Goal: Task Accomplishment & Management: Use online tool/utility

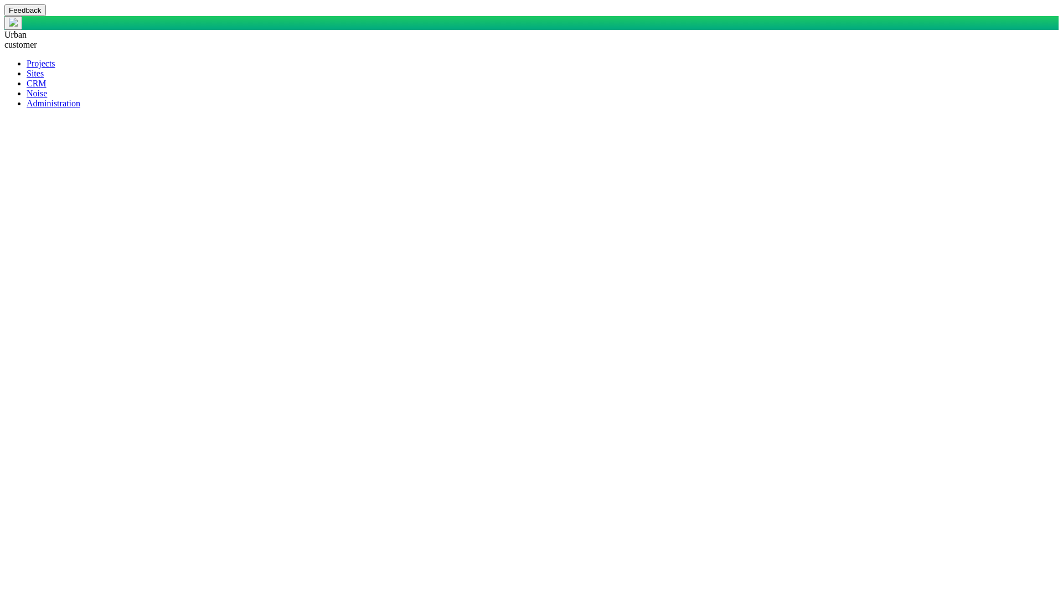
select select "mxui_widget_SearchInput_5_true"
select select "mxui_widget_SearchInput_6_true"
select select "mxui_widget_SearchInput_5_true"
select select "mxui_widget_SearchInput_6_true"
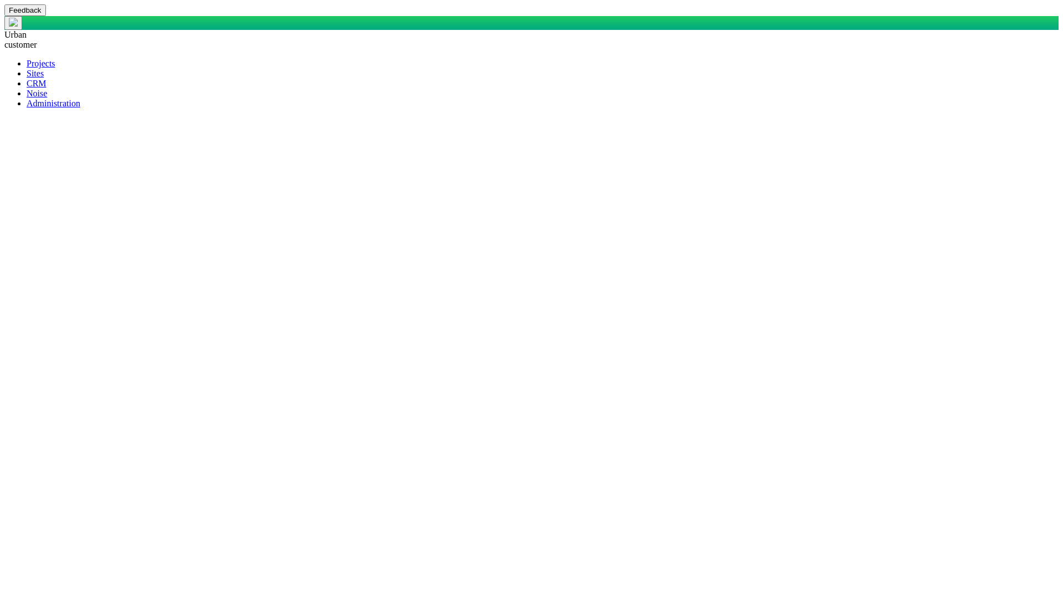
type input "justin"
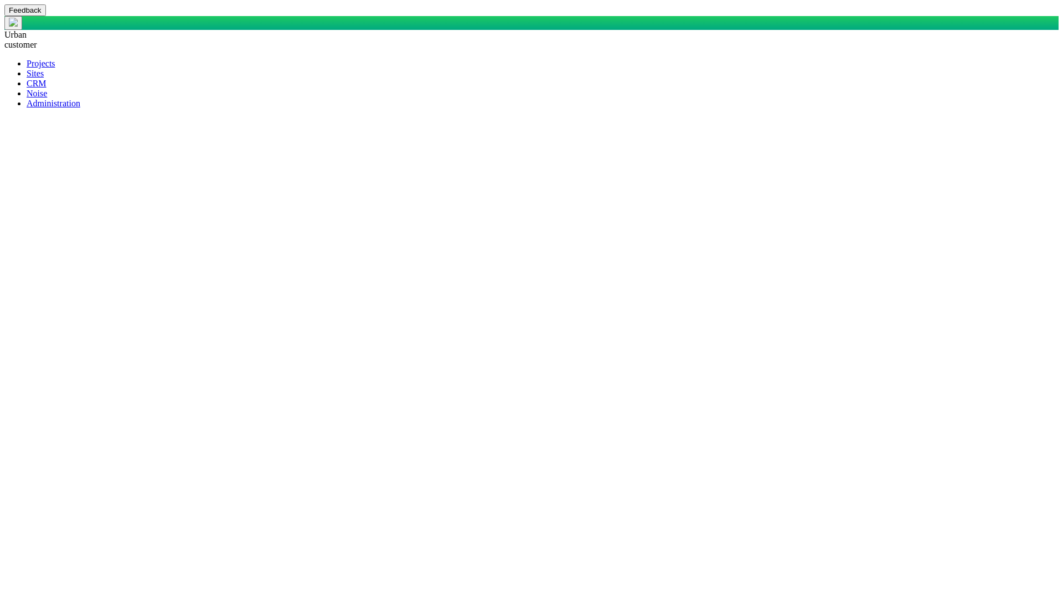
select select "4503599627524727"
select select "34058472181989523"
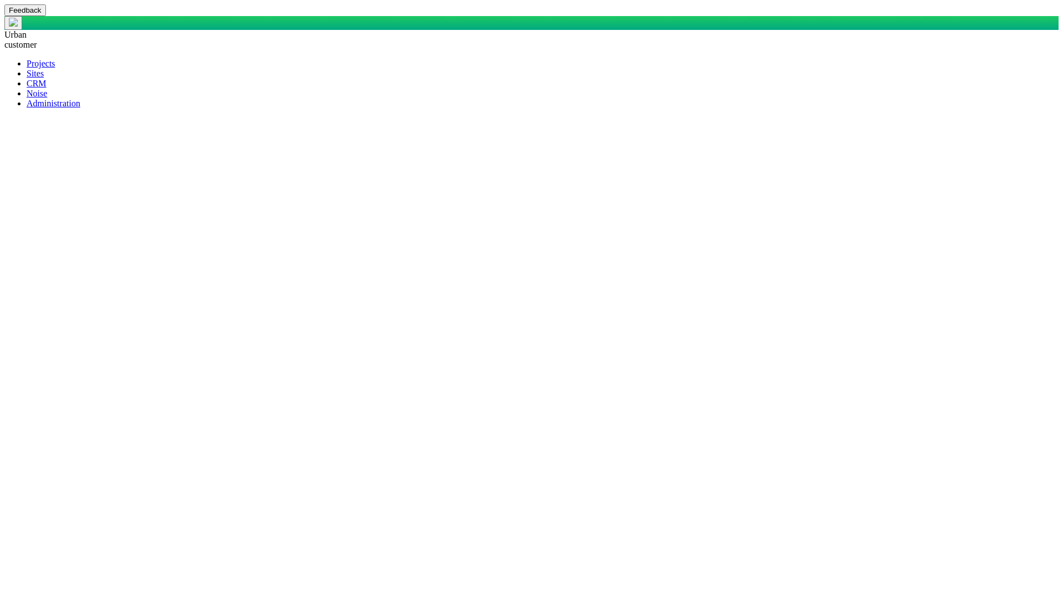
select select "27303072740947257"
drag, startPoint x: 672, startPoint y: 205, endPoint x: 690, endPoint y: 501, distance: 296.9
click at [690, 501] on body "Feedback Urban customer Projects Sites CRM Noise Administration Users Full Name…" at bounding box center [531, 459] width 1055 height 910
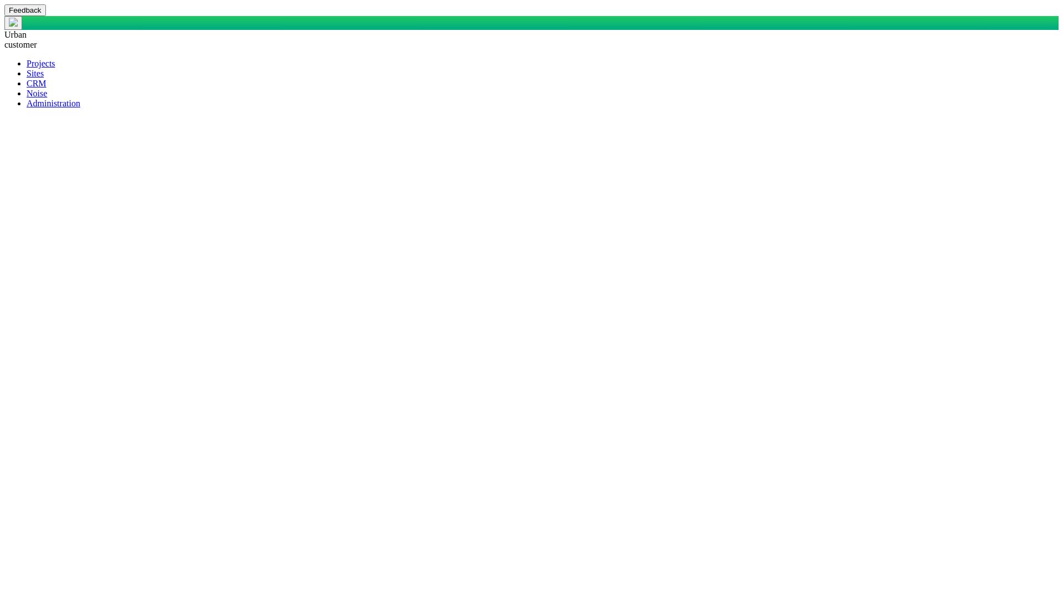
type input "customer"
select select "4503599627524727"
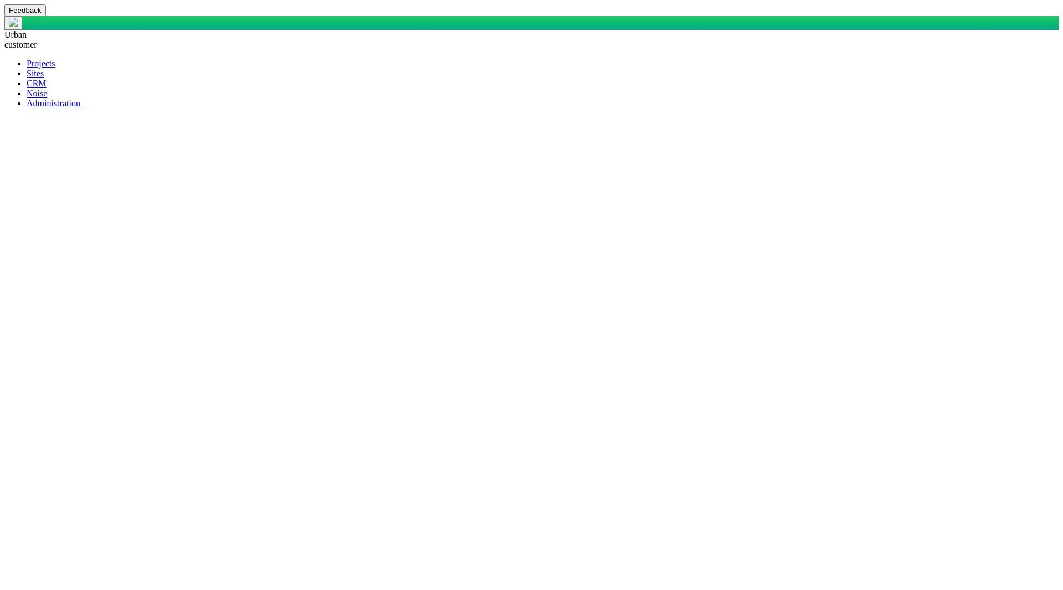
select select "34058472181989523"
select select "27303072740947257"
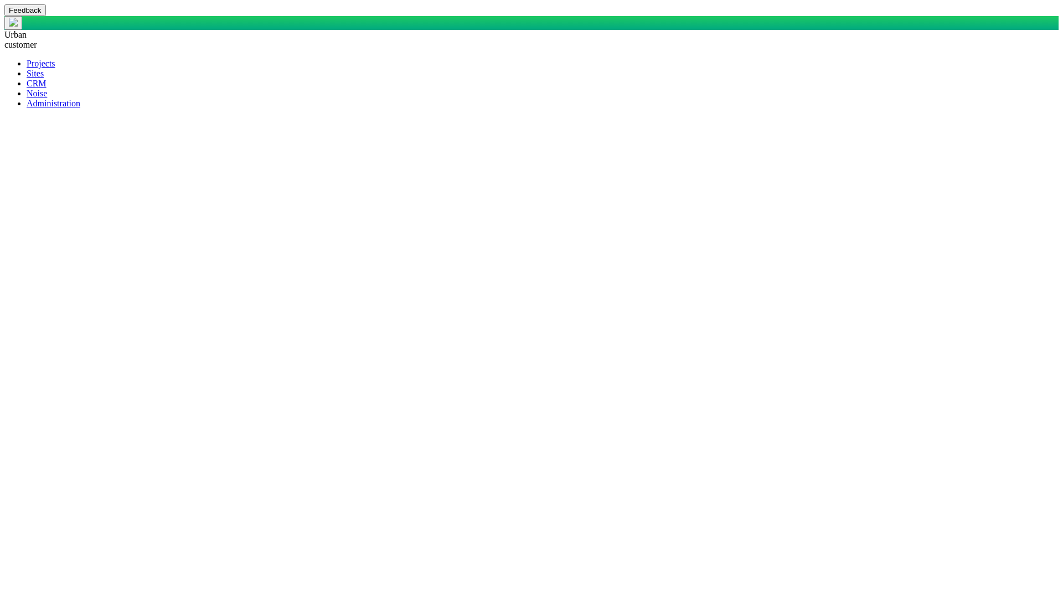
type input "CustomerAdministrator_CRM, CustomerAdministrator_Site, CustomerAdministrator_No…"
click at [37, 40] on span "customer" at bounding box center [20, 44] width 33 height 9
select select "4503599627524727"
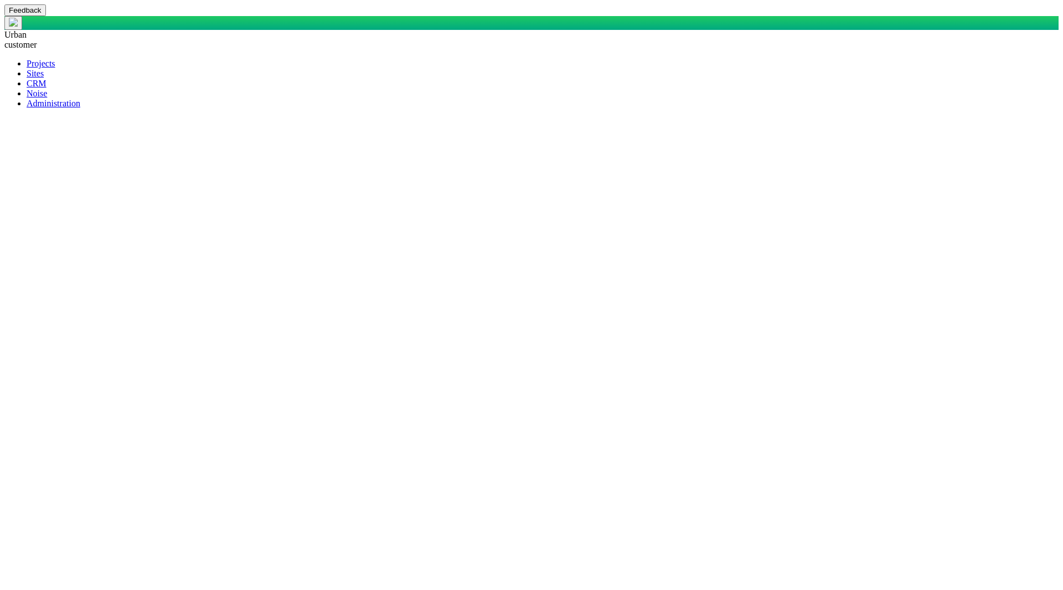
click at [27, 98] on span at bounding box center [27, 93] width 0 height 9
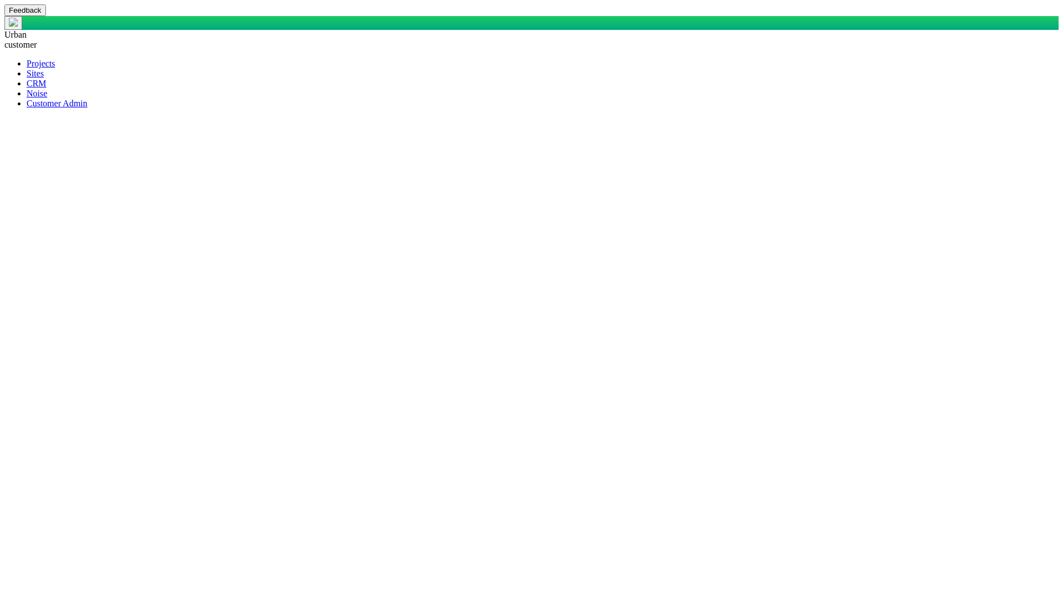
type textarea "x"
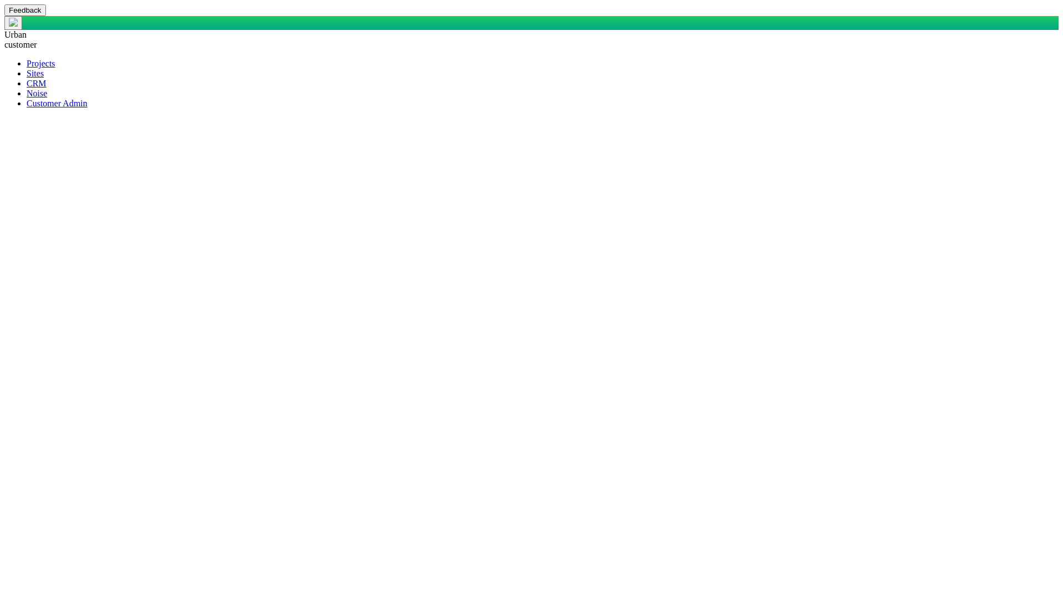
click at [37, 40] on span "customer" at bounding box center [20, 44] width 33 height 9
drag, startPoint x: 666, startPoint y: 187, endPoint x: 696, endPoint y: 270, distance: 88.1
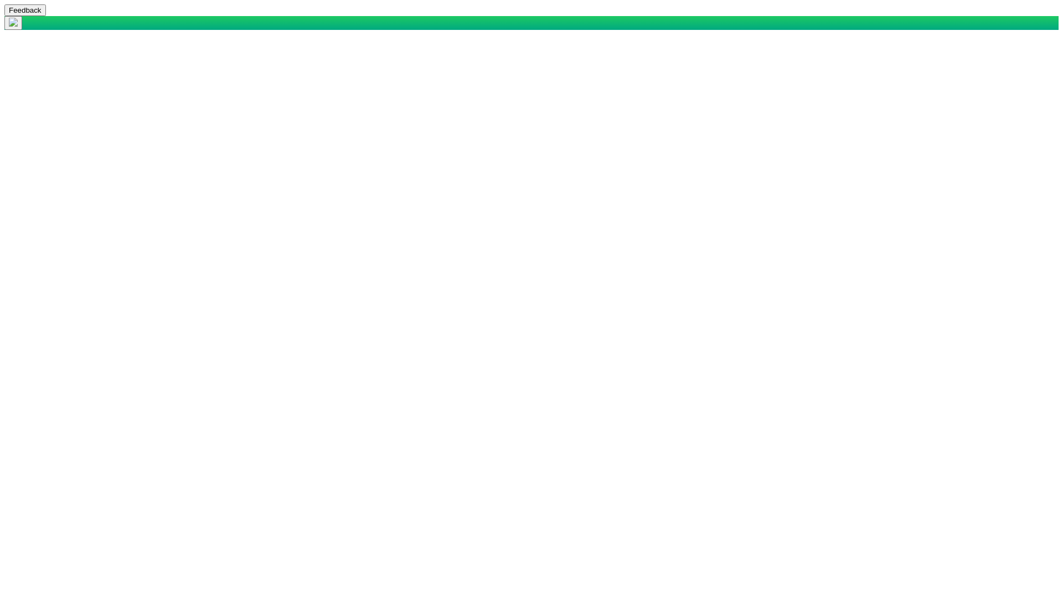
select select "mxui_widget_SearchInput_6_true"
select select "mxui_widget_SearchInput_7_true"
select select "mxui_widget_SearchInput_6_true"
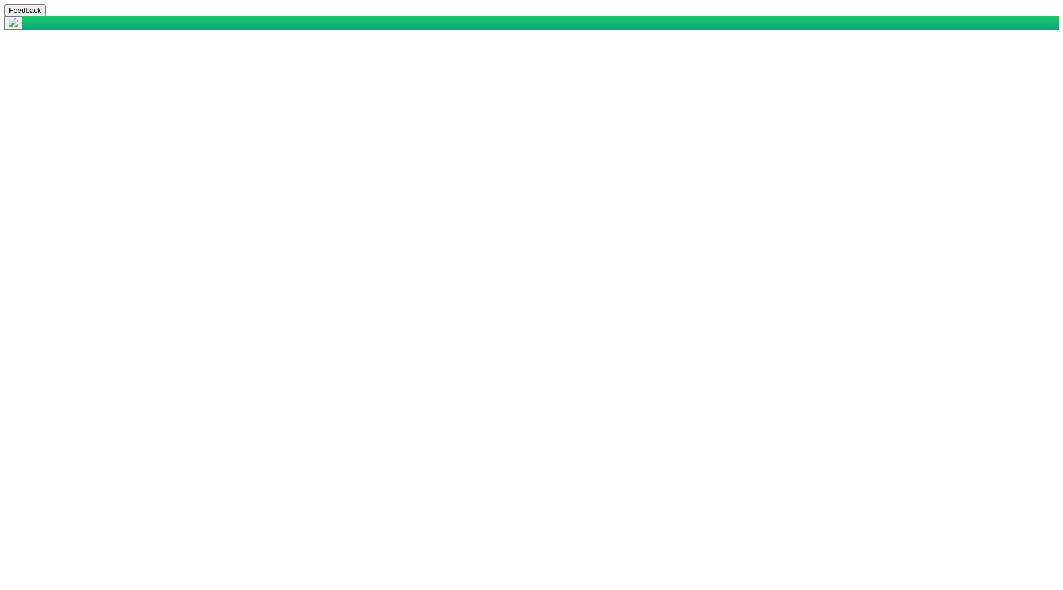
select select "mxui_widget_SearchInput_7_true"
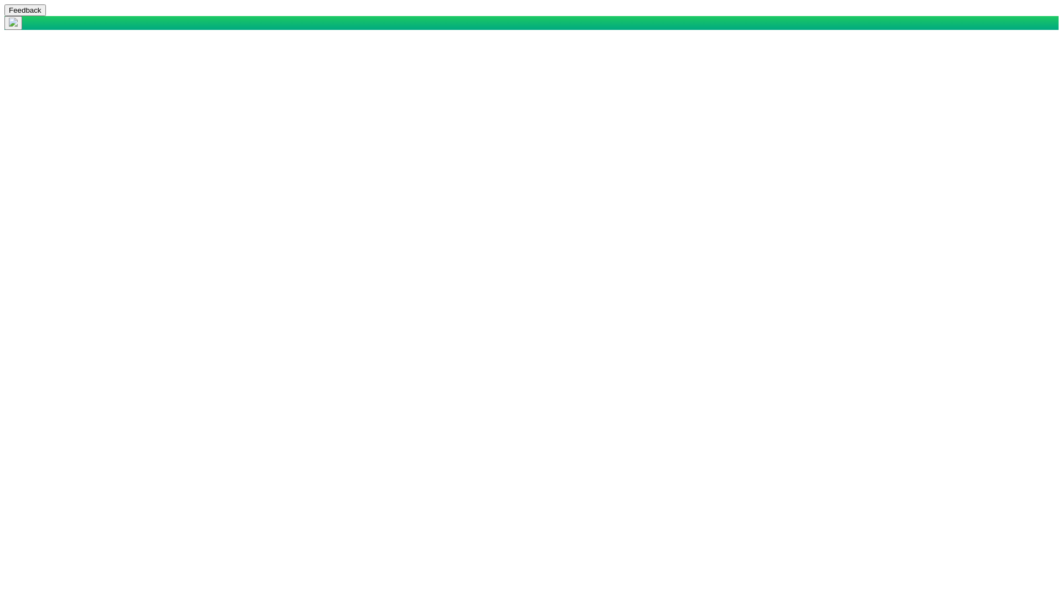
select select "4503599627524727"
select select "34058472181989523"
select select "27303072740947257"
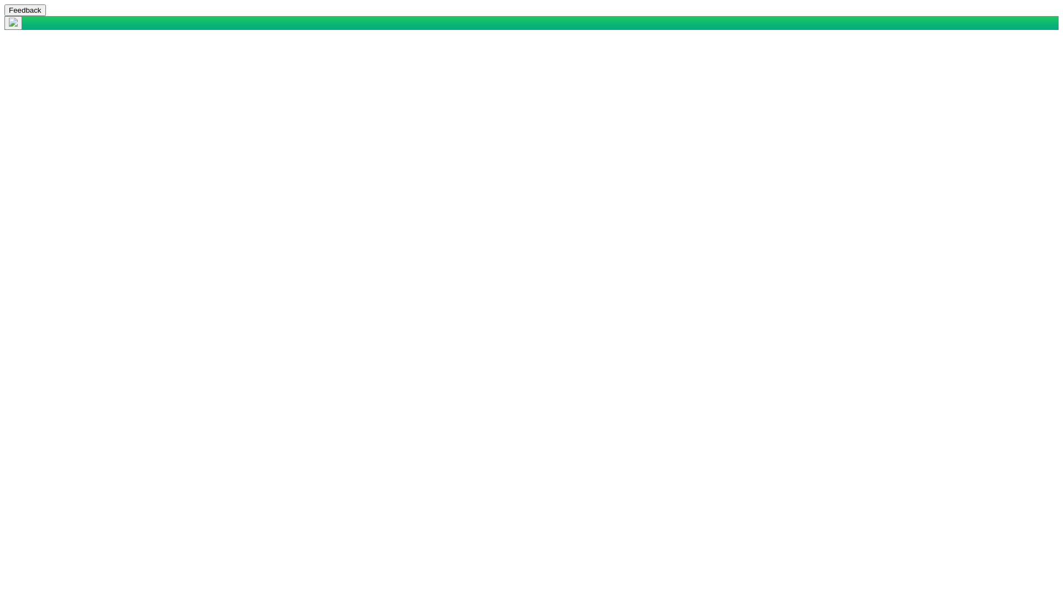
select select "mxui_widget_SearchInput_5_true"
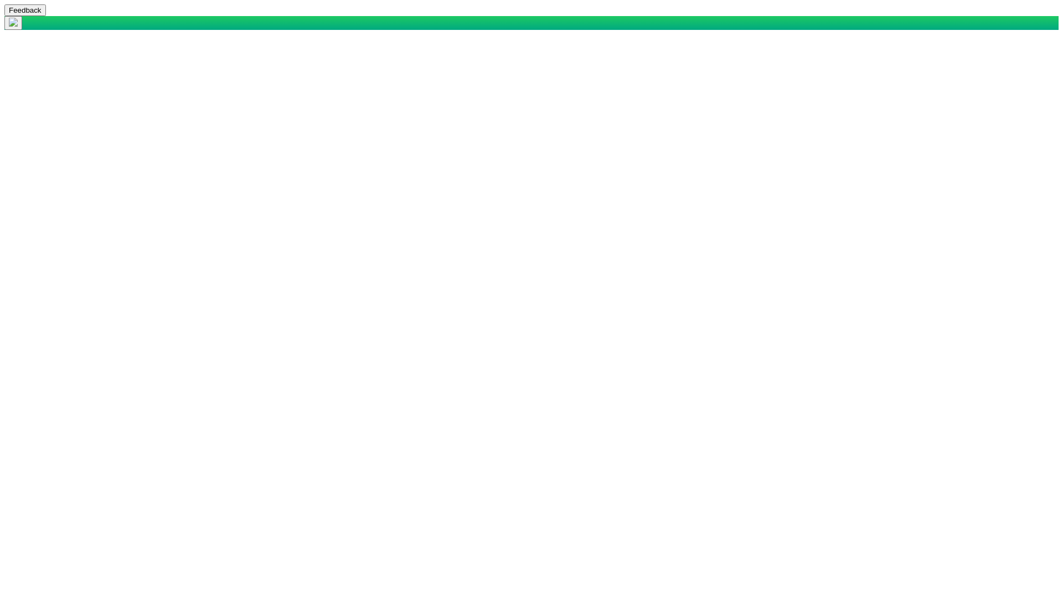
select select "mxui_widget_SearchInput_6_true"
select select "4503599627524727"
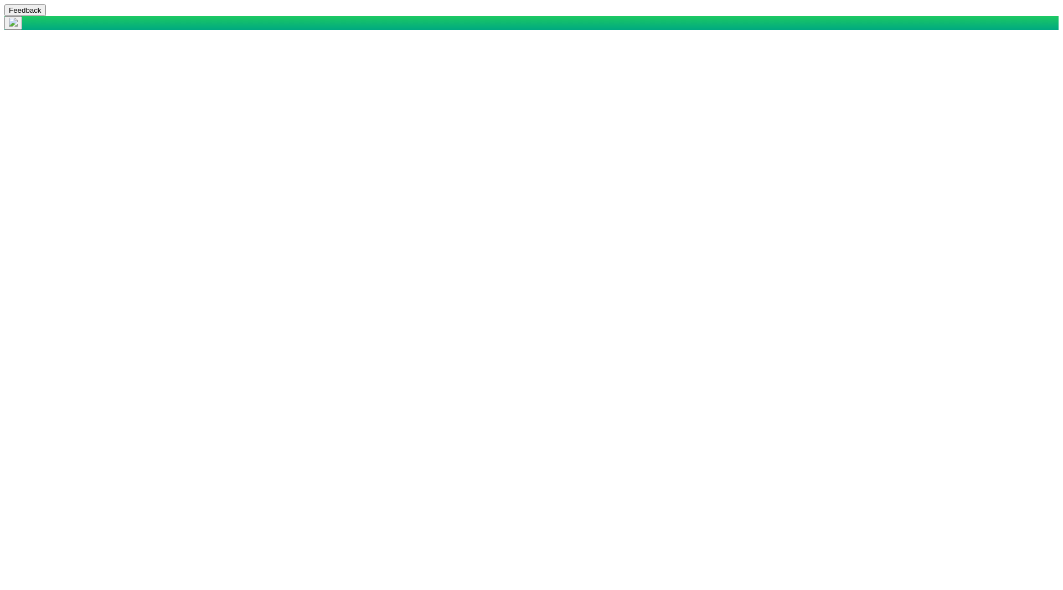
select select "34058472181989523"
select select "27303072740947257"
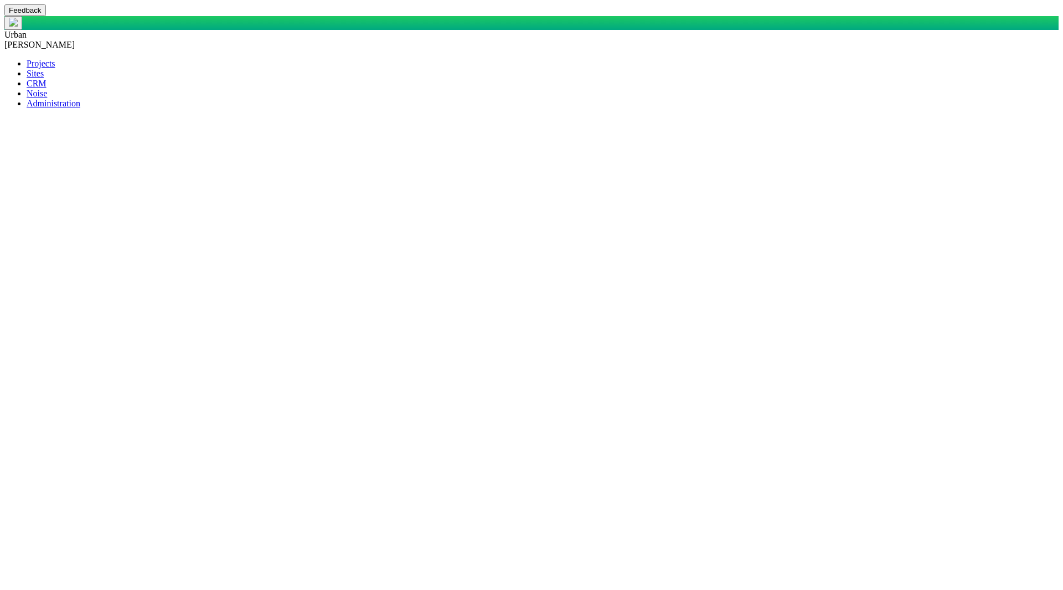
select select "Monitor_Locations_for_Approval"
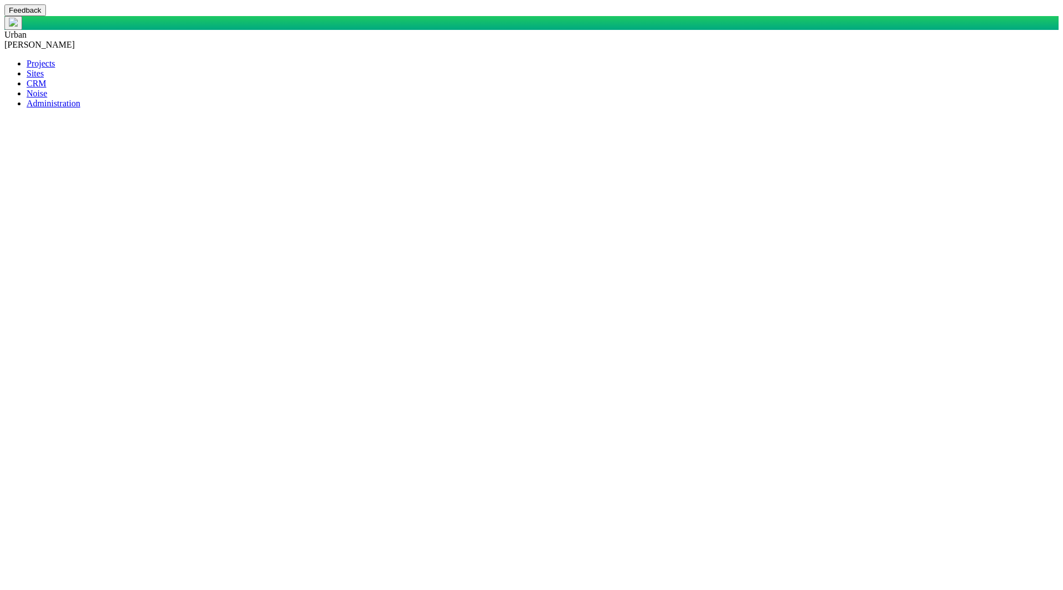
drag, startPoint x: 493, startPoint y: 2043, endPoint x: 780, endPoint y: 2334, distance: 408.9
click at [347, 314] on span "Edit Link" at bounding box center [364, 309] width 34 height 9
select select
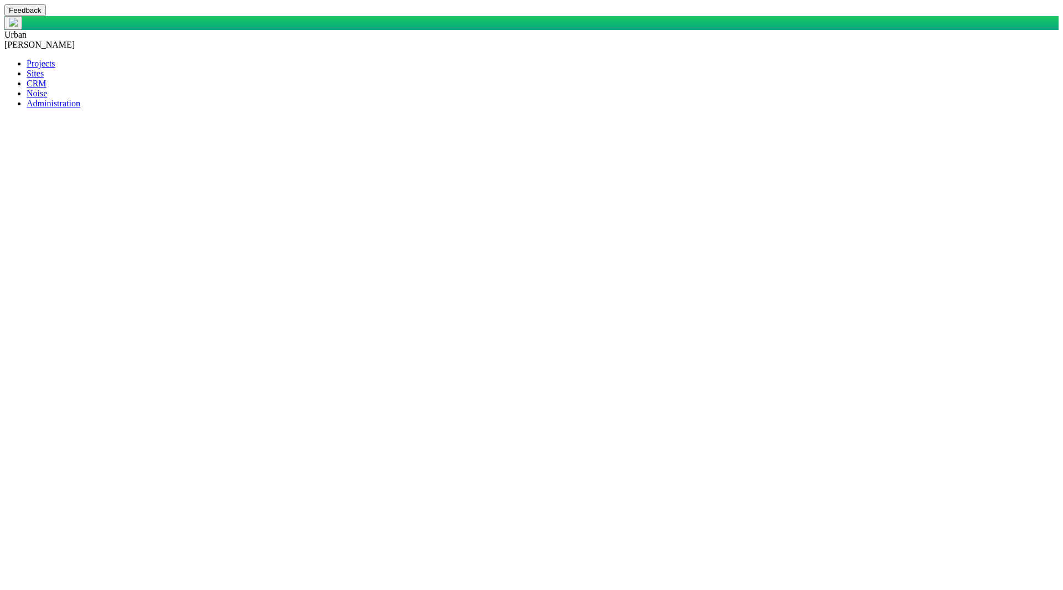
scroll to position [93, 0]
drag, startPoint x: 375, startPoint y: 550, endPoint x: 710, endPoint y: 1035, distance: 589.2
click at [389, 519] on span "Ctrl+K" at bounding box center [401, 514] width 25 height 9
select select "http://"
type input "Go to Study"
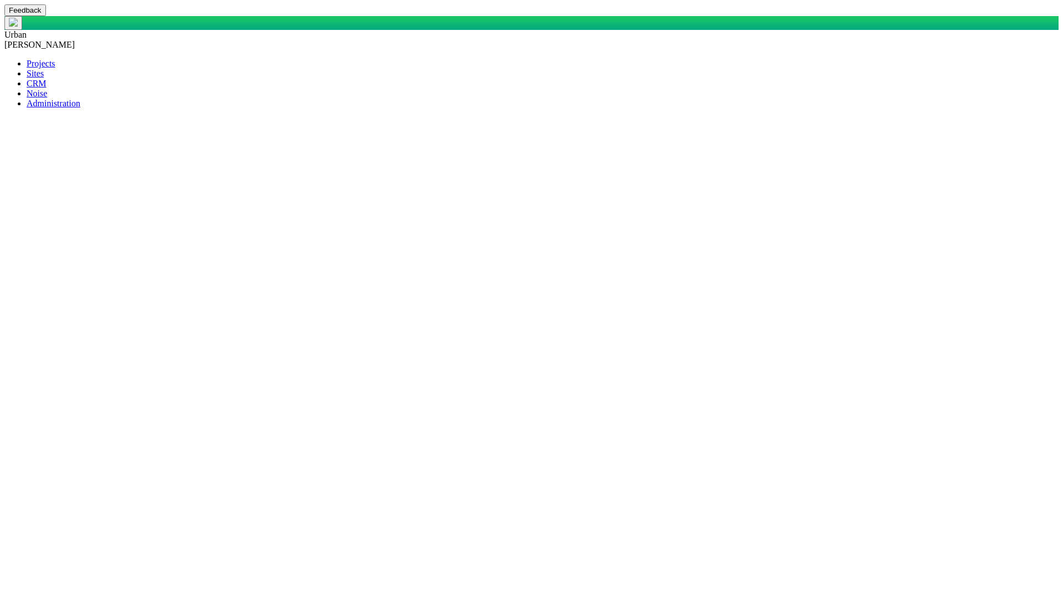
select select
type input "{%BaseURL%}/p/Study/{%ObjectID%}"
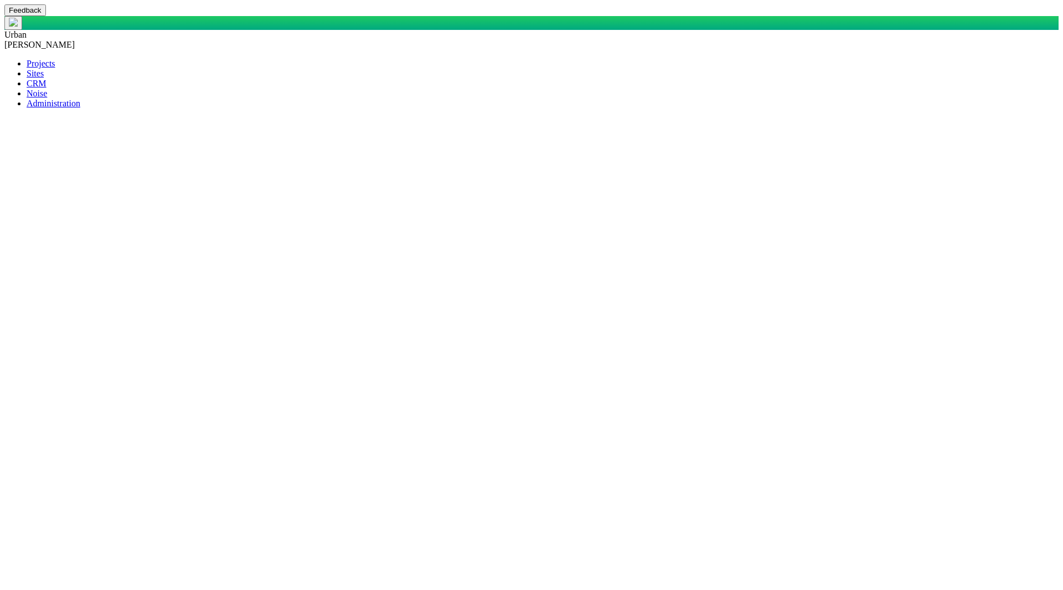
type textarea "x"
select select "MonitorgraphGenerationCompleted"
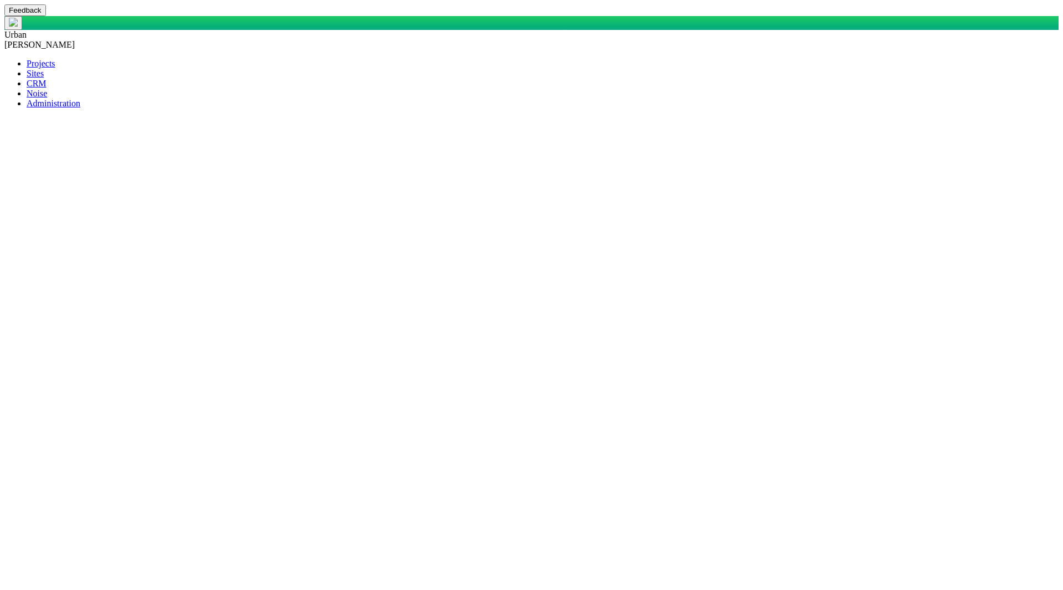
type textarea "x"
radio input "true"
select select "Suggest_other_Monitor_Location_or_Approved"
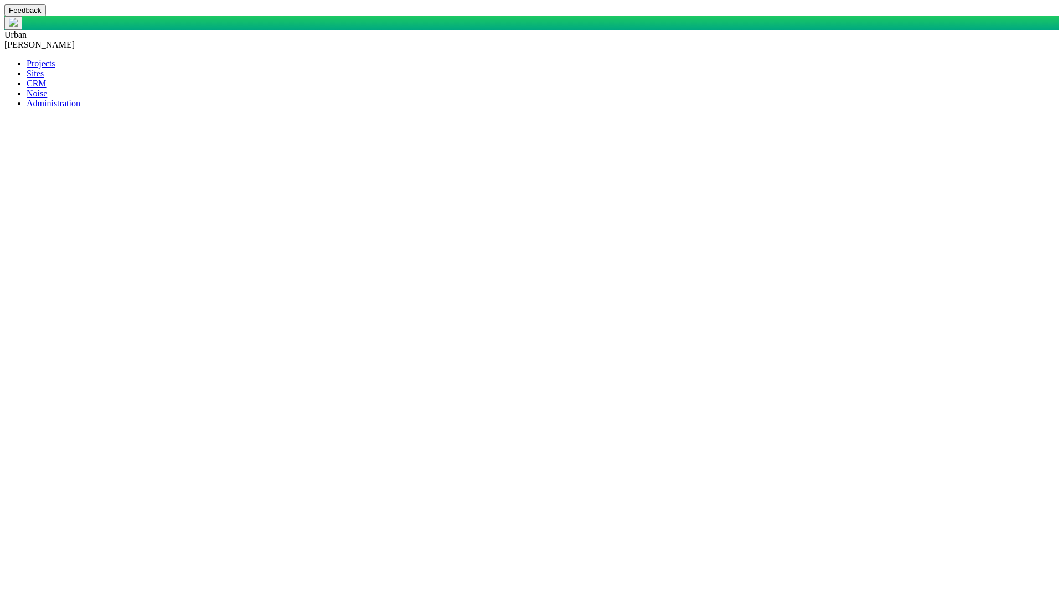
type textarea "x"
select select "File_is_downloaded"
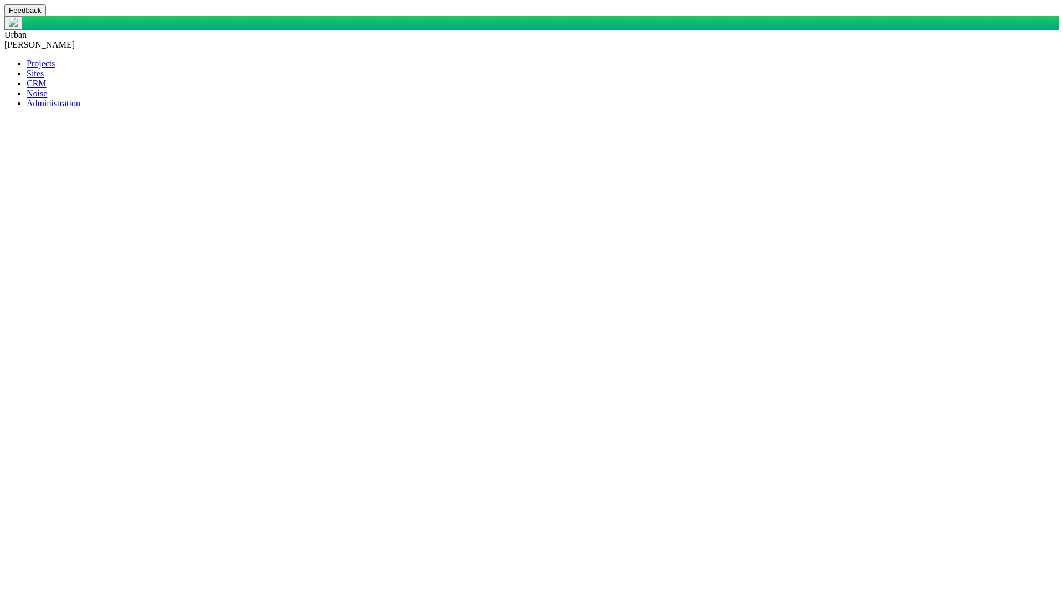
scroll to position [0, 0]
